Goal: Transaction & Acquisition: Purchase product/service

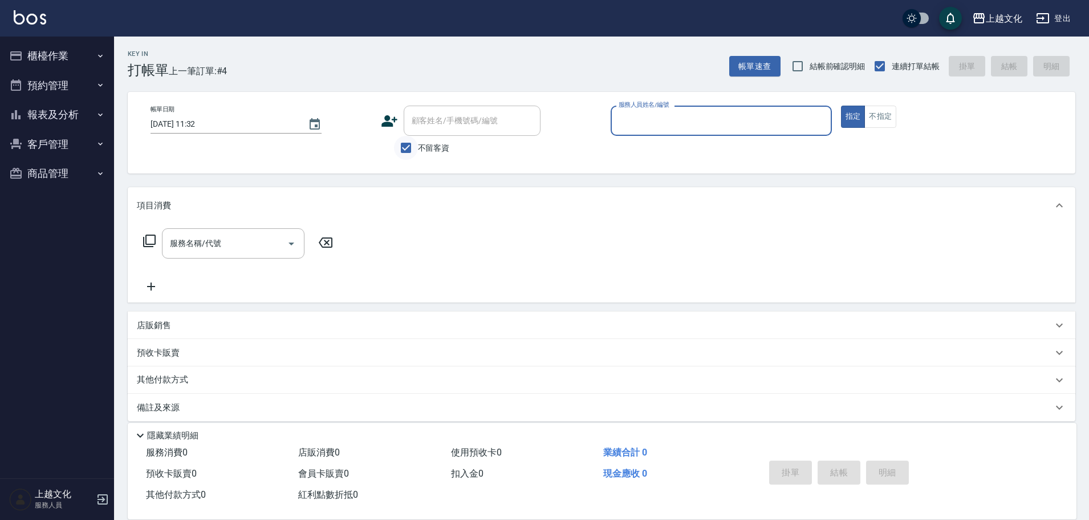
click at [407, 141] on input "不留客資" at bounding box center [406, 148] width 24 height 24
checkbox input "false"
click at [410, 130] on input "顧客姓名/手機號碼/編號" at bounding box center [463, 121] width 109 height 20
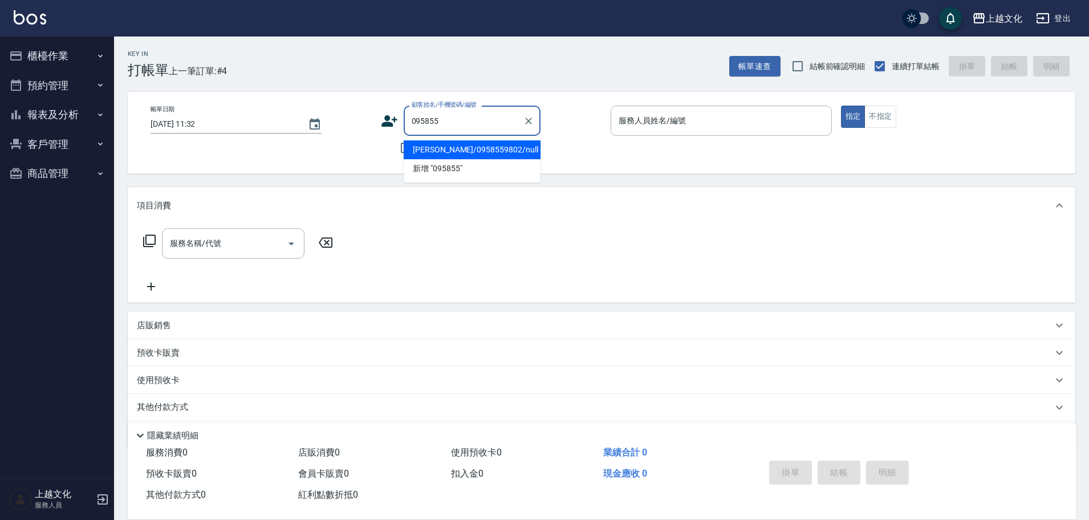
click at [460, 149] on li "[PERSON_NAME]/0958559802/null" at bounding box center [472, 149] width 137 height 19
type input "[PERSON_NAME]/0958559802/null"
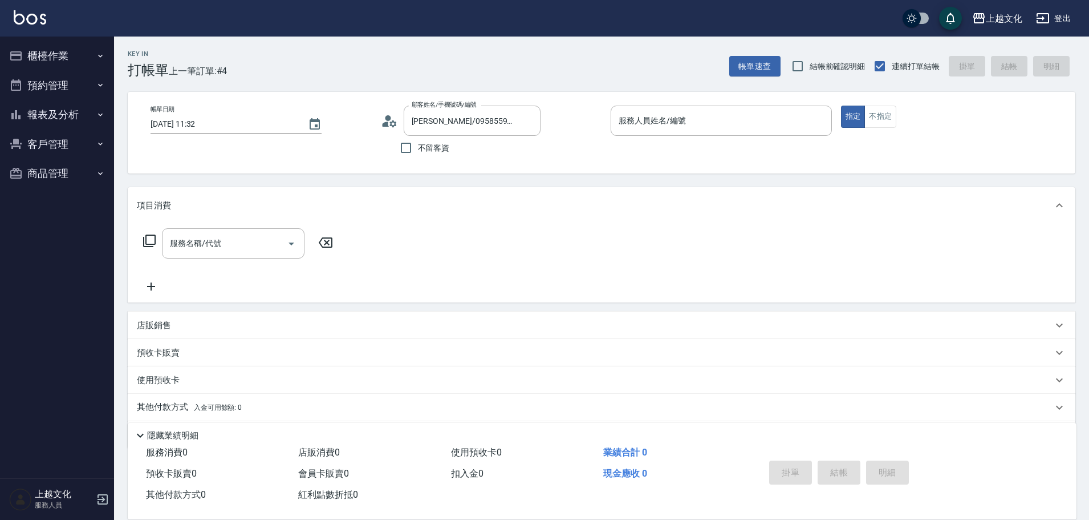
click at [389, 124] on icon at bounding box center [389, 120] width 17 height 17
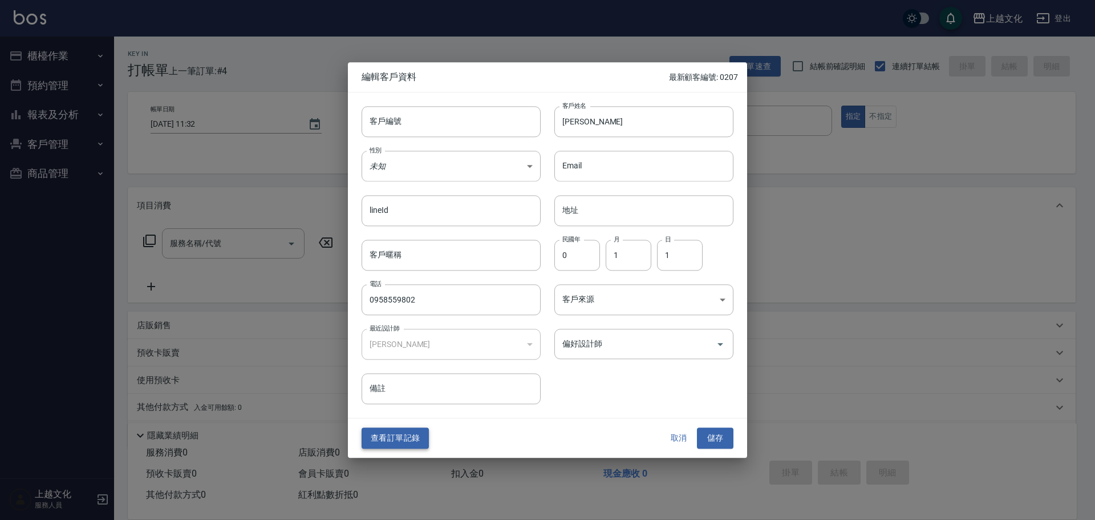
click at [398, 440] on button "查看訂單記錄" at bounding box center [395, 438] width 67 height 21
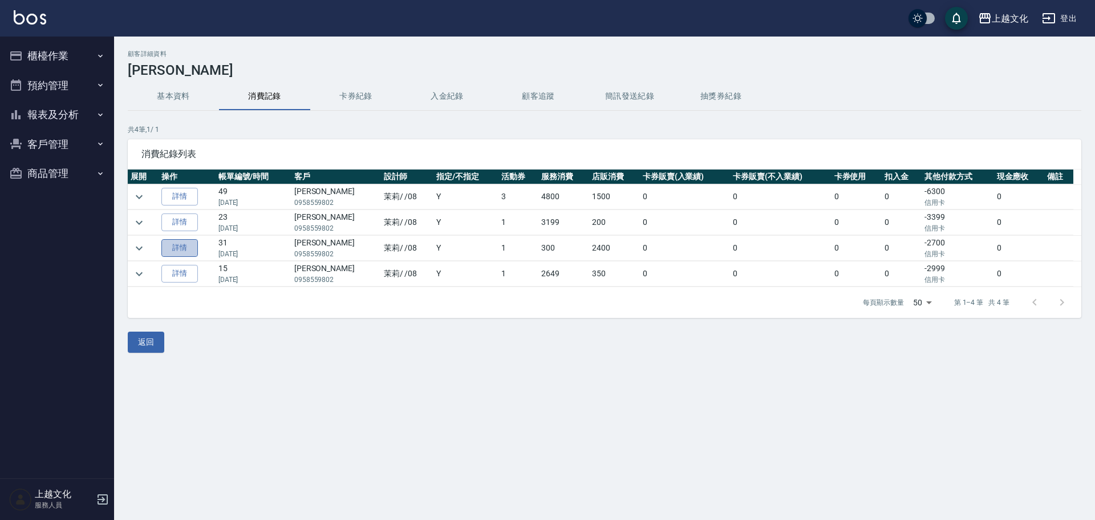
click at [179, 251] on link "詳情" at bounding box center [179, 248] width 36 height 18
click at [179, 251] on div "顧客詳細資料 梁曉玲 基本資料 消費記錄 卡券紀錄 入金紀錄 顧客追蹤 簡訊發送紀錄 抽獎券紀錄 共 4 筆, 1 / 1 消費紀錄列表 展開 操作 帳單編號…" at bounding box center [547, 260] width 1095 height 520
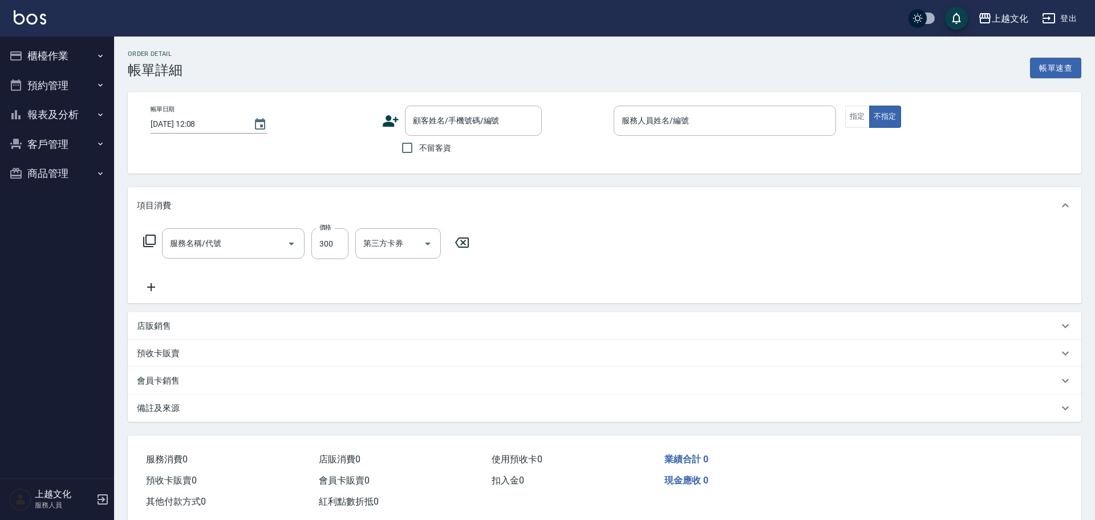
type input "2024/01/11 20:07"
type input "茉莉-08"
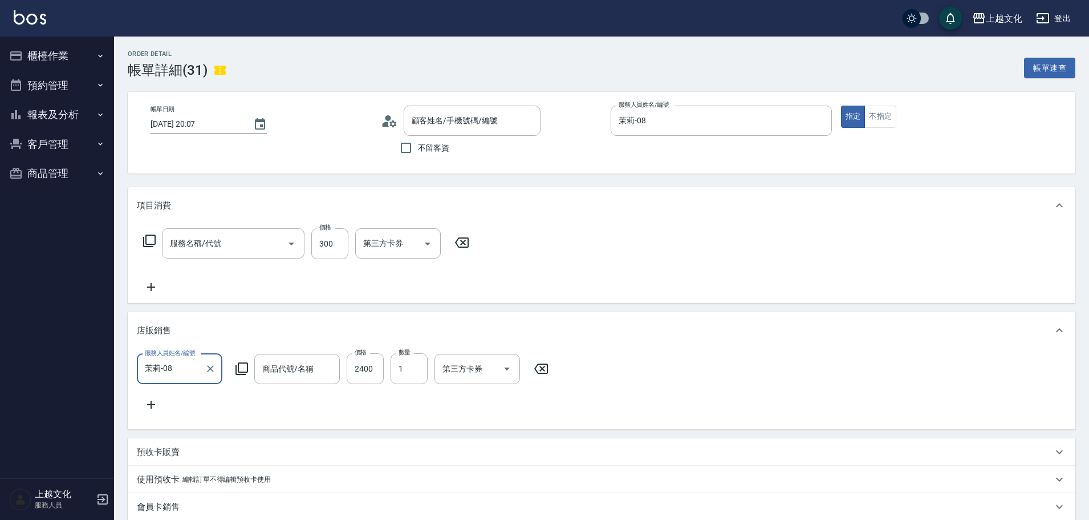
type input "梁曉玲/0958559802/null"
type input "一般洗(105)"
type input "大摩洛哥油"
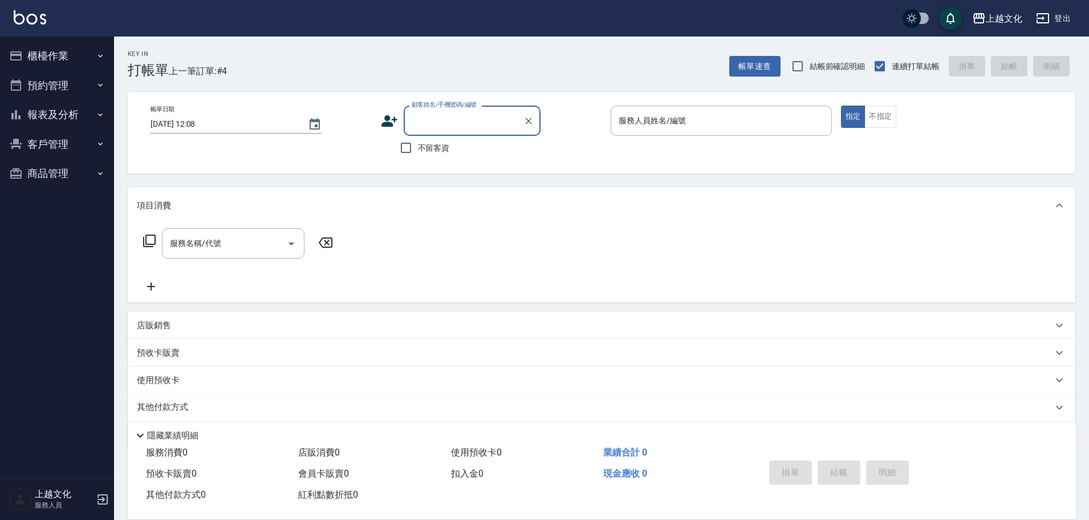
click at [34, 117] on button "報表及分析" at bounding box center [57, 115] width 105 height 30
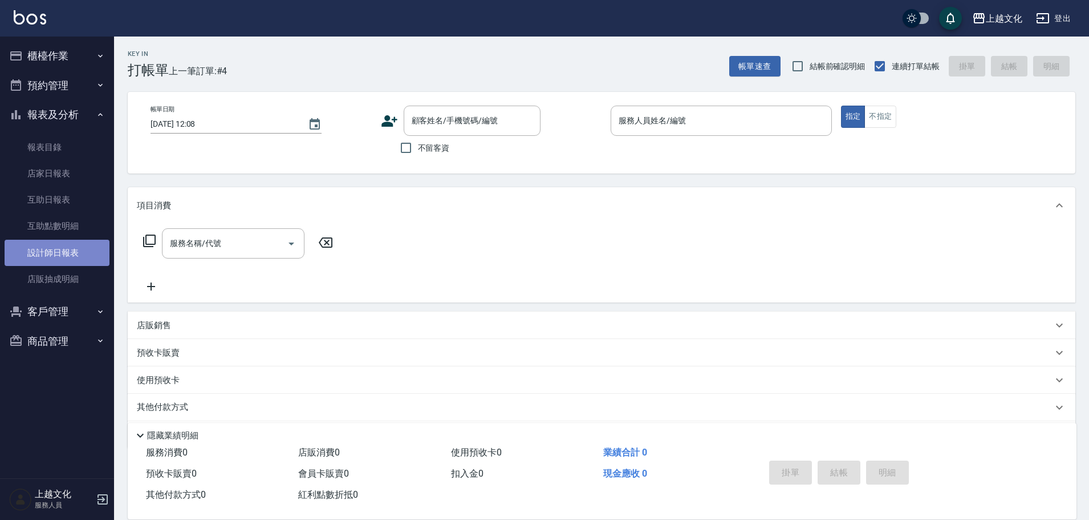
click at [47, 244] on link "設計師日報表" at bounding box center [57, 253] width 105 height 26
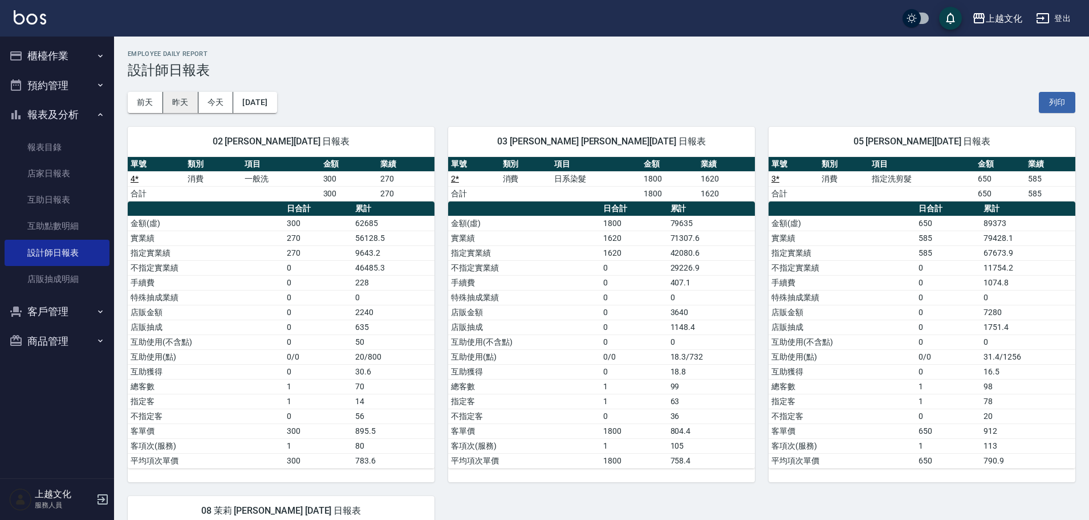
click at [174, 104] on button "昨天" at bounding box center [180, 102] width 35 height 21
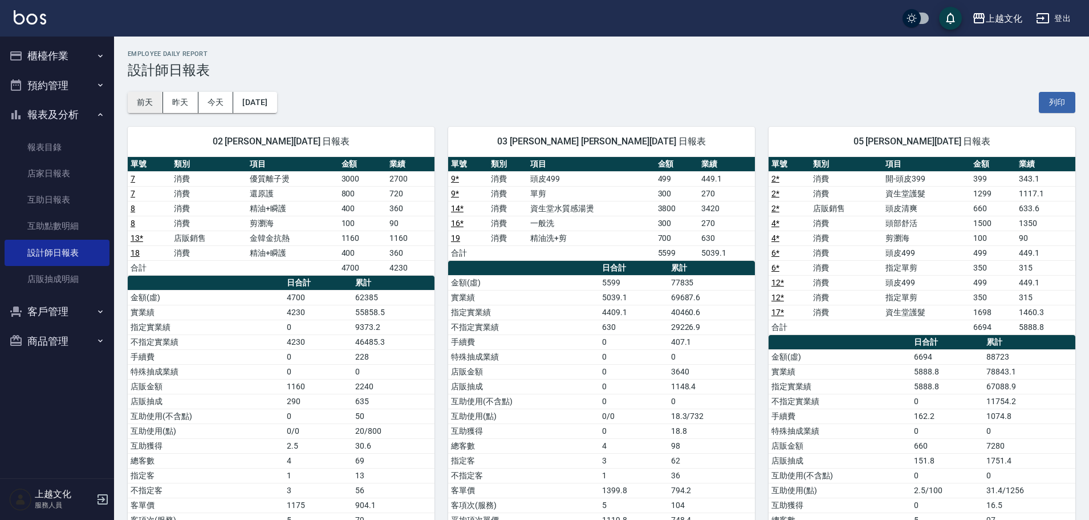
click at [145, 98] on button "前天" at bounding box center [145, 102] width 35 height 21
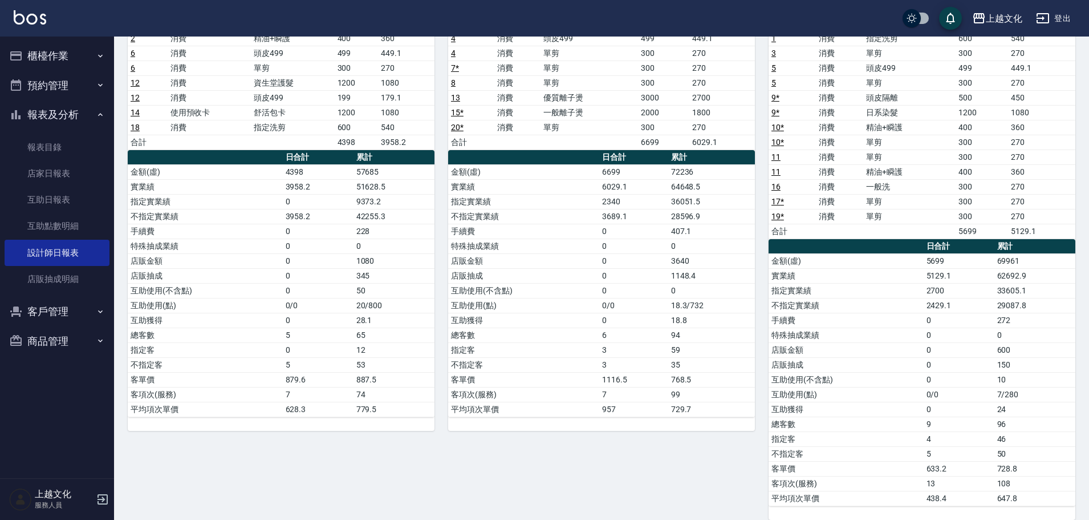
scroll to position [40, 0]
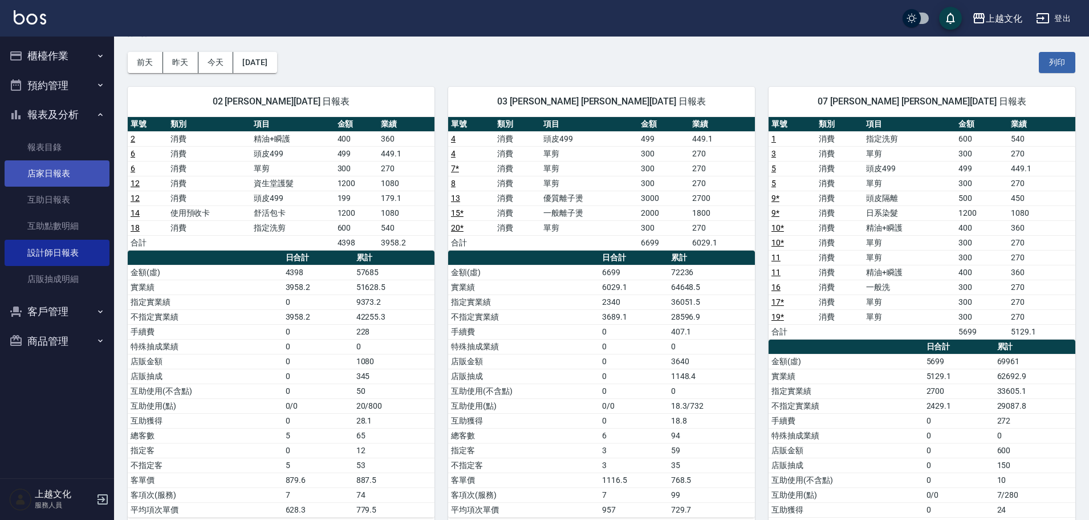
click at [44, 170] on link "店家日報表" at bounding box center [57, 173] width 105 height 26
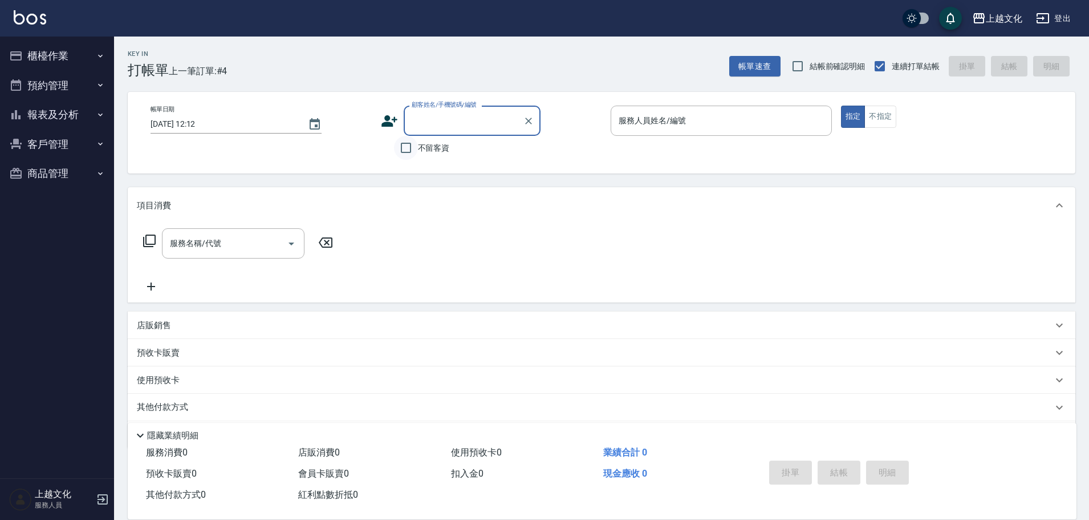
click at [403, 148] on input "不留客資" at bounding box center [406, 148] width 24 height 24
checkbox input "true"
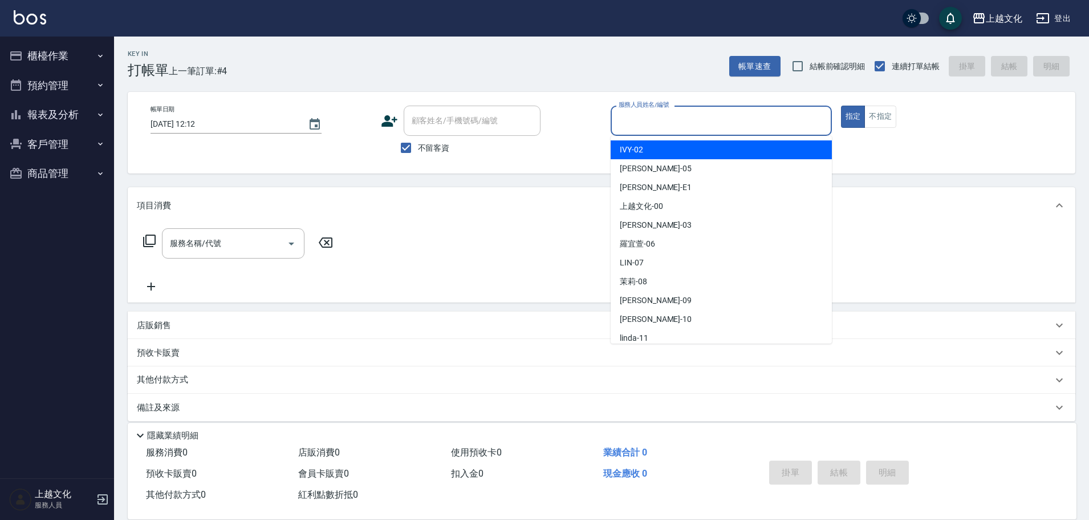
drag, startPoint x: 660, startPoint y: 117, endPoint x: 663, endPoint y: 134, distance: 16.9
click at [661, 120] on input "服務人員姓名/編號" at bounding box center [721, 121] width 211 height 20
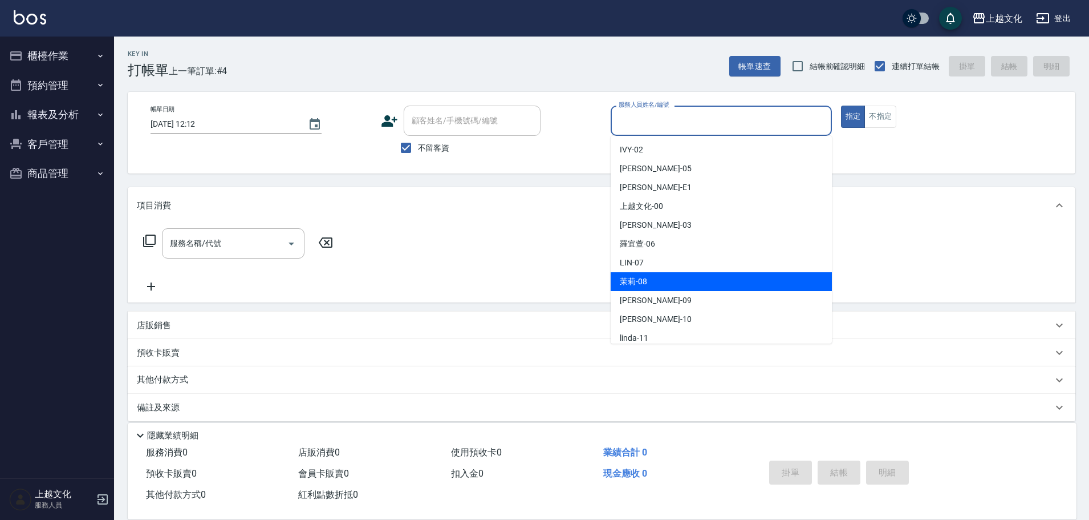
click at [661, 282] on div "茉莉 -08" at bounding box center [721, 281] width 221 height 19
type input "茉莉-08"
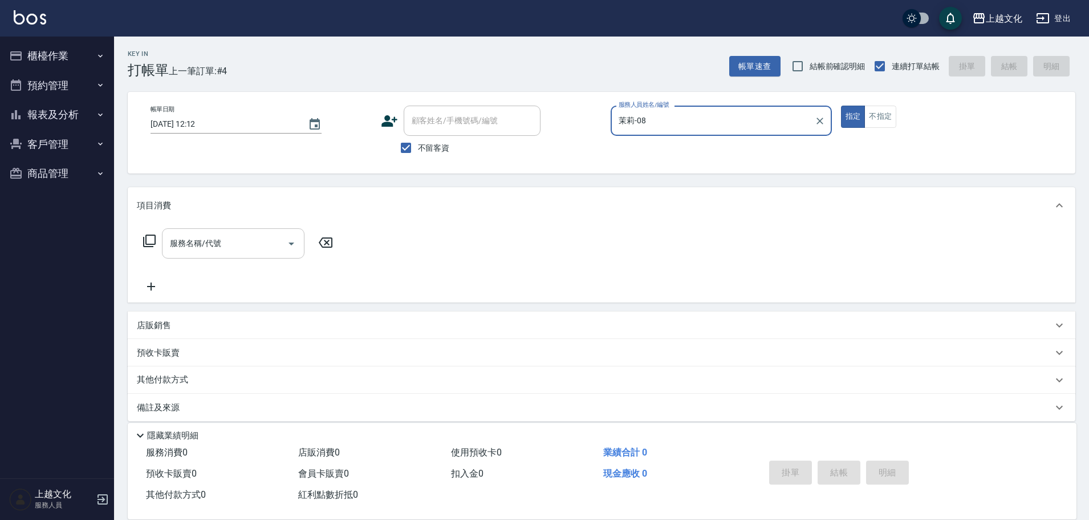
click at [215, 248] on input "服務名稱/代號" at bounding box center [224, 243] width 115 height 20
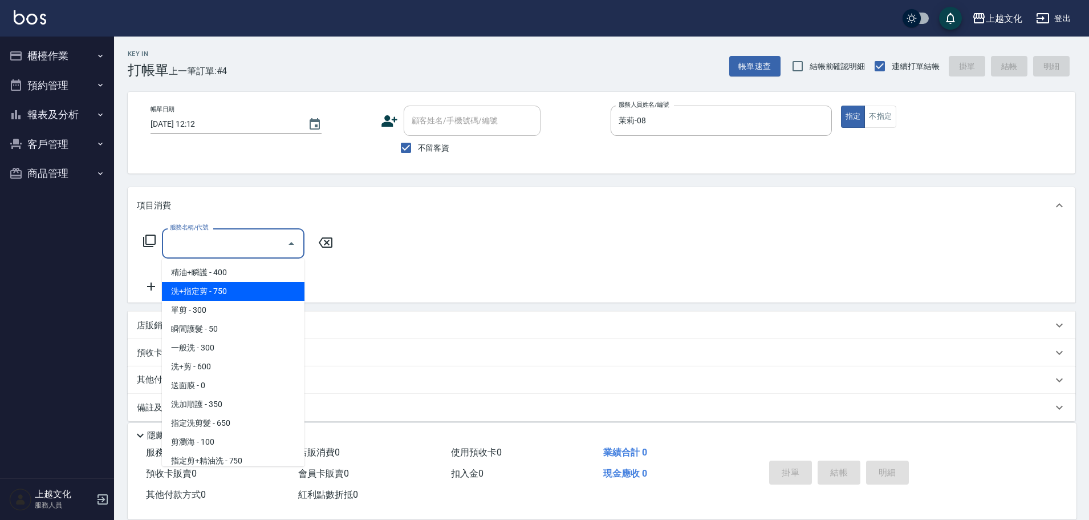
click at [222, 293] on span "洗+指定剪 - 750" at bounding box center [233, 291] width 143 height 19
type input "洗+指定剪(102)"
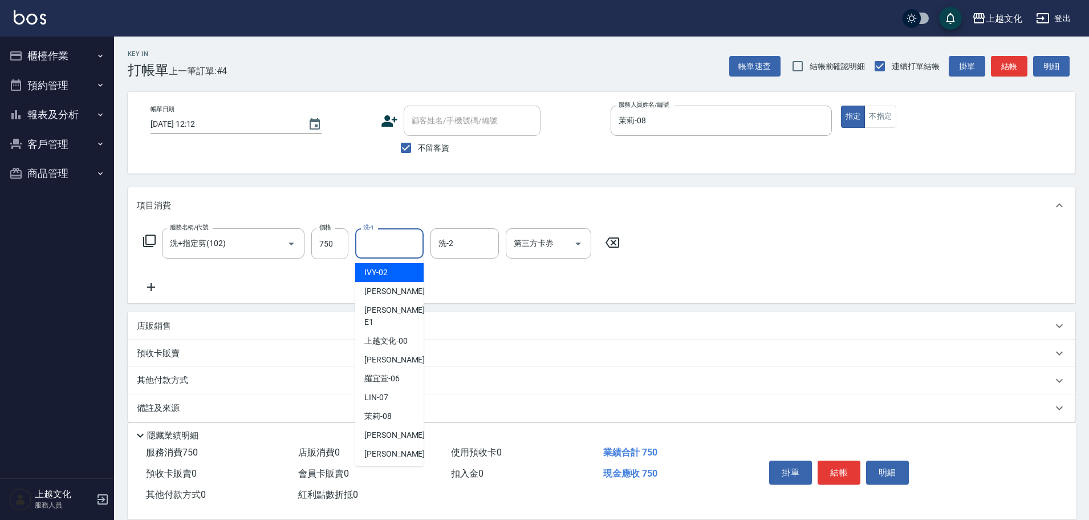
click at [393, 247] on input "洗-1" at bounding box center [389, 243] width 58 height 20
click at [389, 372] on span "羅宜萱 -06" at bounding box center [381, 378] width 35 height 12
type input "羅宜萱-06"
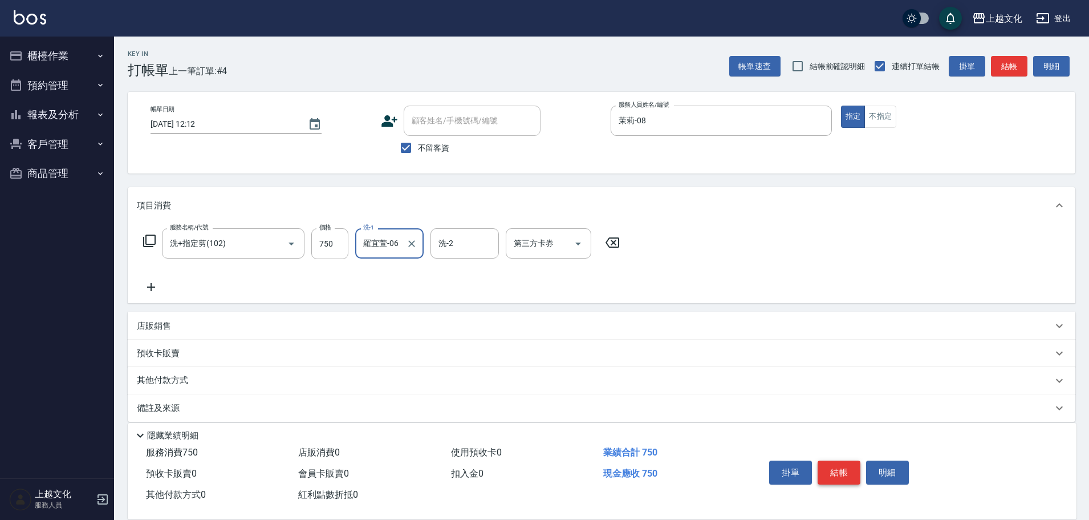
click at [829, 465] on button "結帳" at bounding box center [839, 472] width 43 height 24
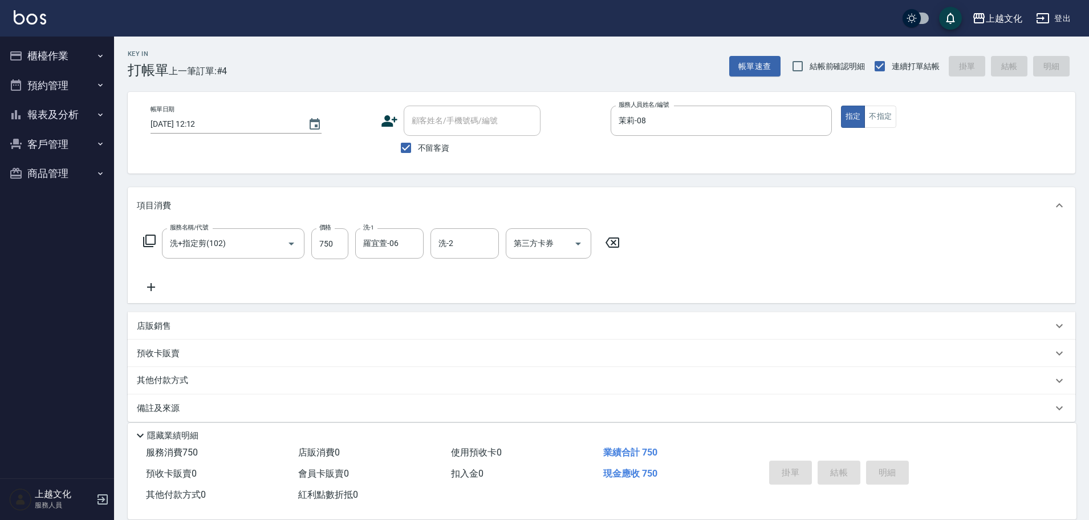
type input "[DATE] 12:13"
